Goal: Ask a question: Seek information or help from site administrators or community

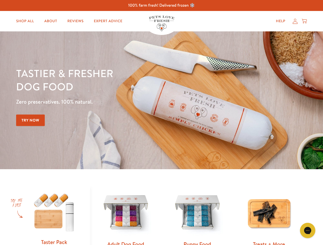
click at [161, 123] on div "Tastier & fresher dog food Zero preservatives. 100% natural. Try Now" at bounding box center [113, 100] width 194 height 67
click at [307, 231] on icon "Gorgias live chat" at bounding box center [307, 230] width 5 height 5
